Goal: Find specific page/section: Find specific page/section

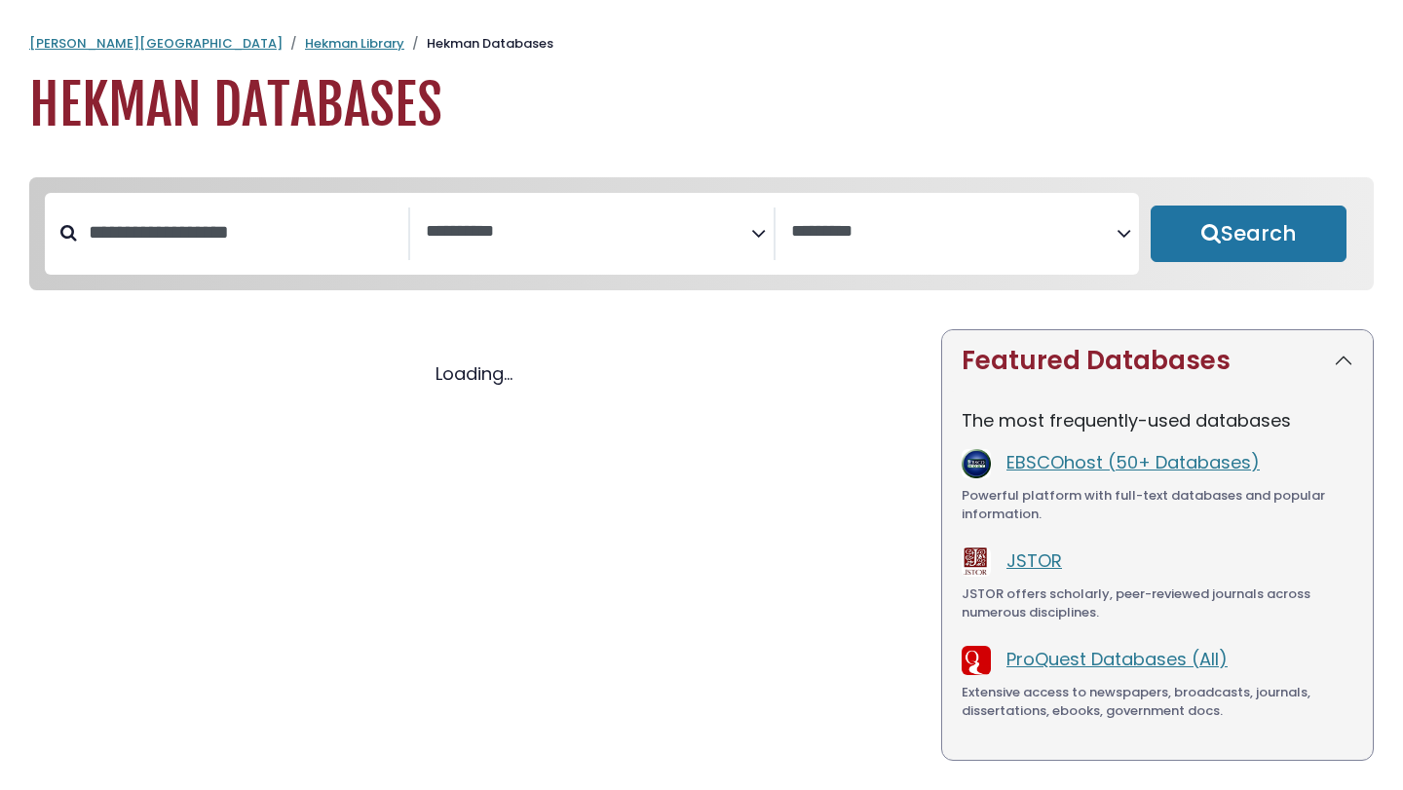
select select "Database Subject Filter"
select select "Database Vendors Filter"
select select "Database Subject Filter"
select select "Database Vendors Filter"
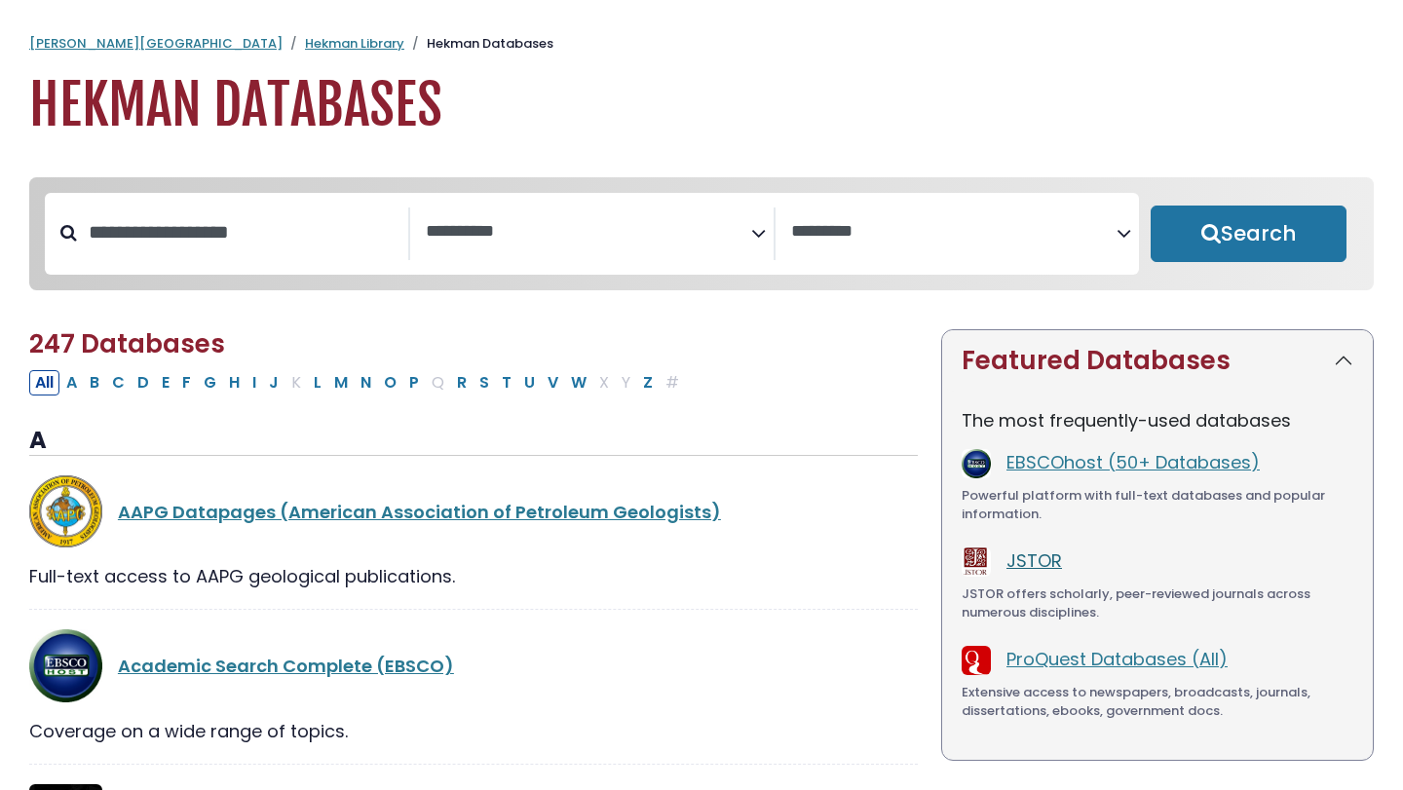
click at [1026, 567] on link "JSTOR" at bounding box center [1034, 560] width 56 height 24
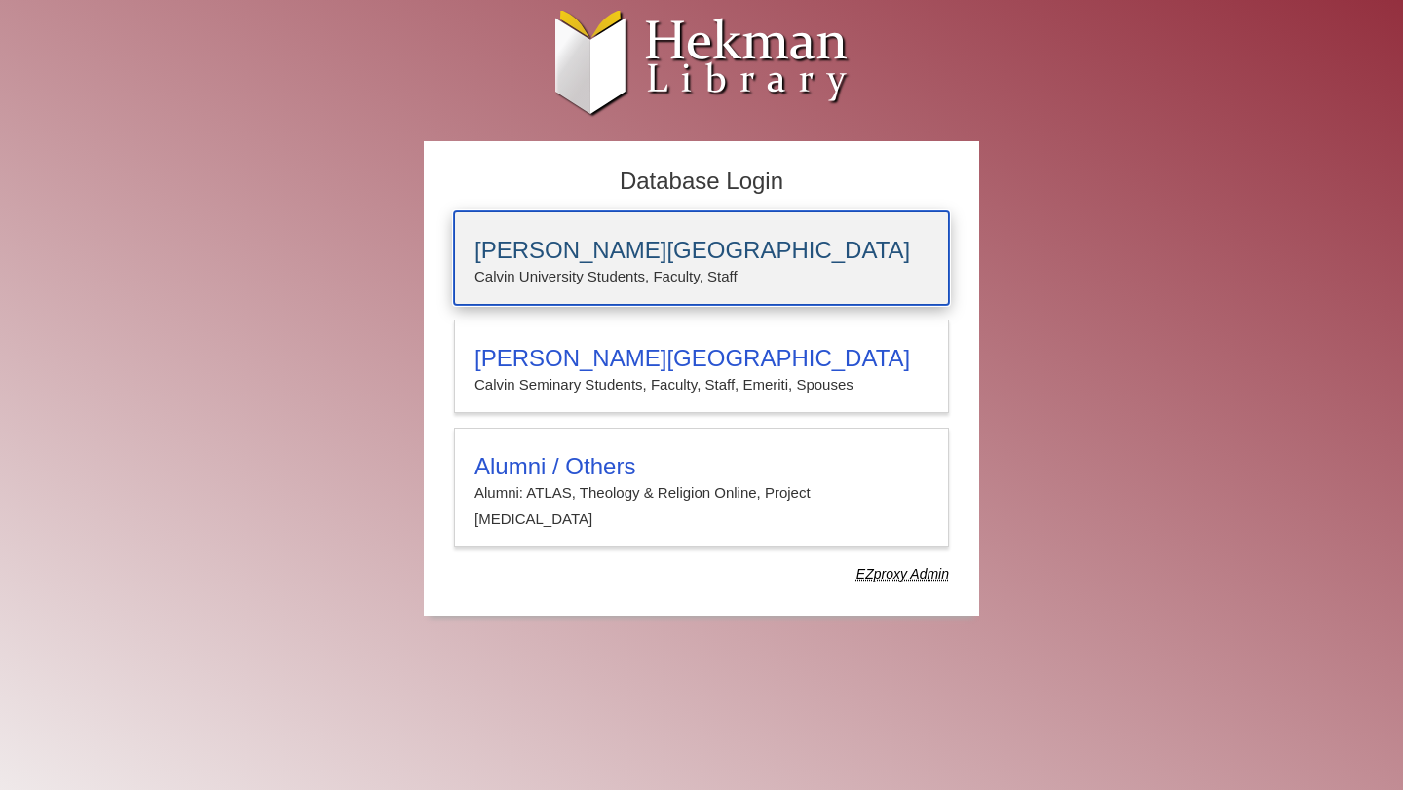
click at [604, 256] on h3 "[PERSON_NAME][GEOGRAPHIC_DATA]" at bounding box center [701, 250] width 454 height 27
